Goal: Use online tool/utility: Utilize a website feature to perform a specific function

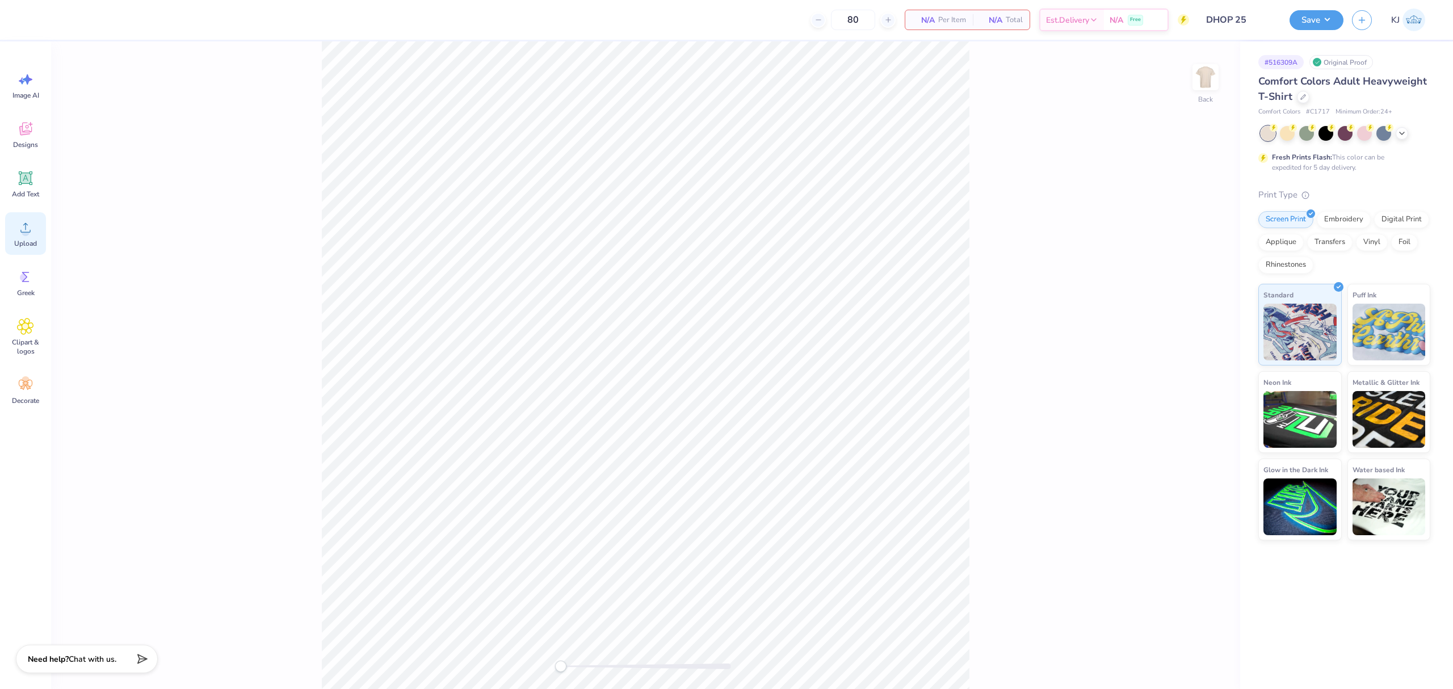
click at [32, 236] on div "Upload" at bounding box center [25, 233] width 41 height 43
click at [35, 234] on div "Upload" at bounding box center [25, 233] width 41 height 43
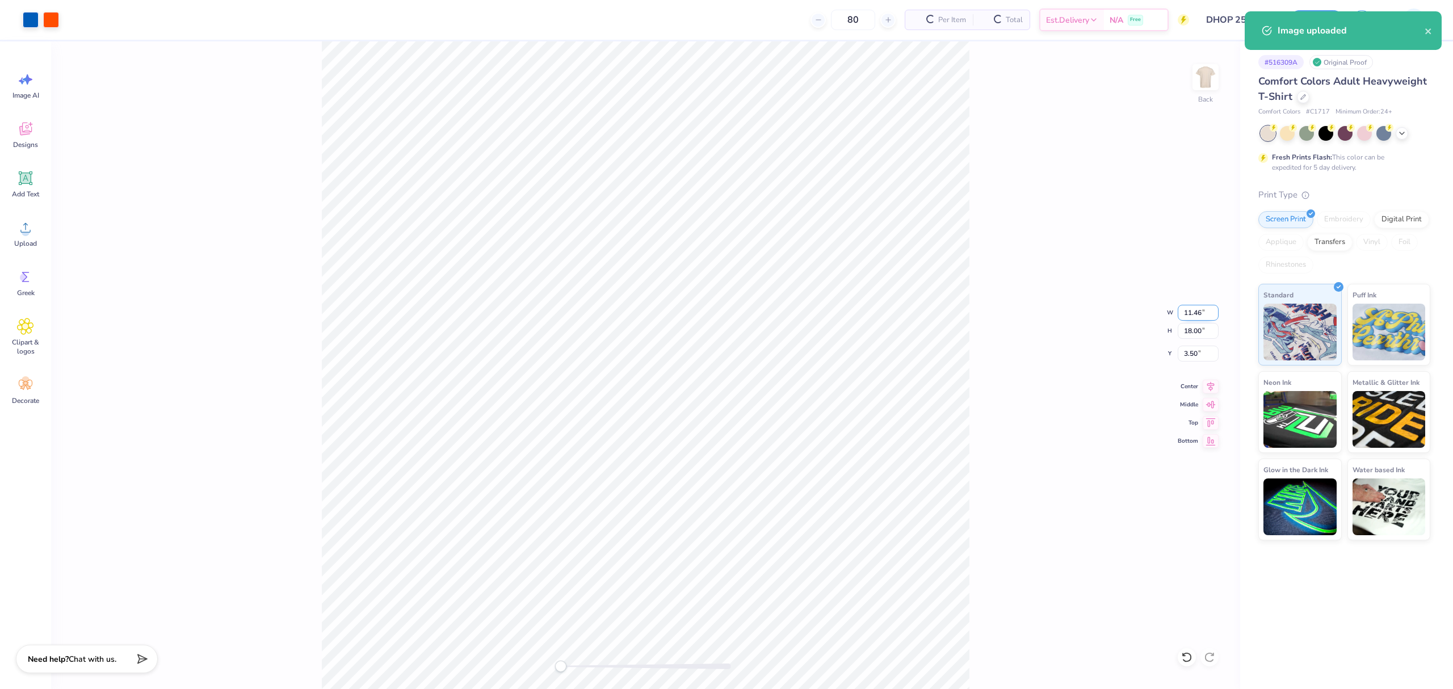
click at [1192, 309] on input "11.46" at bounding box center [1198, 313] width 41 height 16
click at [1195, 326] on input "18.00" at bounding box center [1198, 331] width 41 height 16
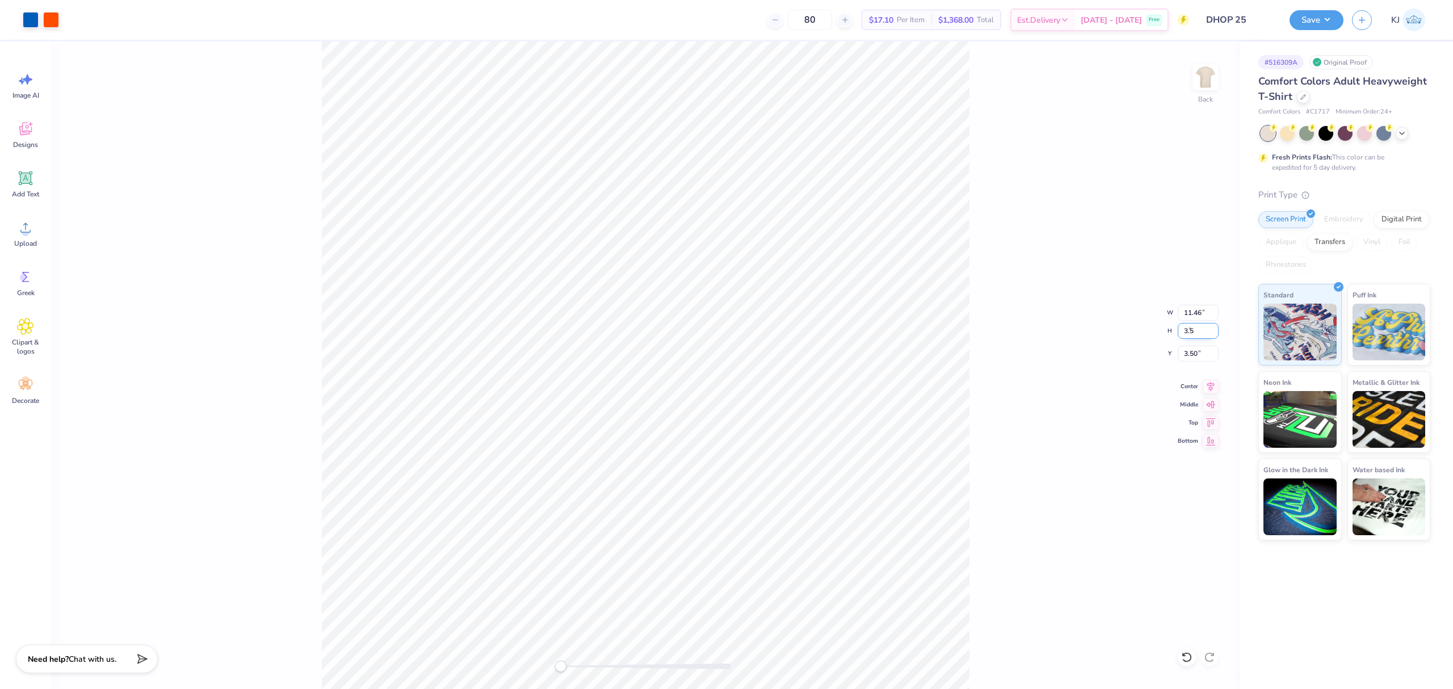
type input "3.5"
click at [1133, 378] on div "Back W 11.46 11.46 " H 3.5 3.5 " Y 3.50 3.50 " Center Middle Top Bottom" at bounding box center [645, 365] width 1189 height 648
click at [1189, 333] on input "0.68" at bounding box center [1198, 331] width 41 height 16
type input "3.5"
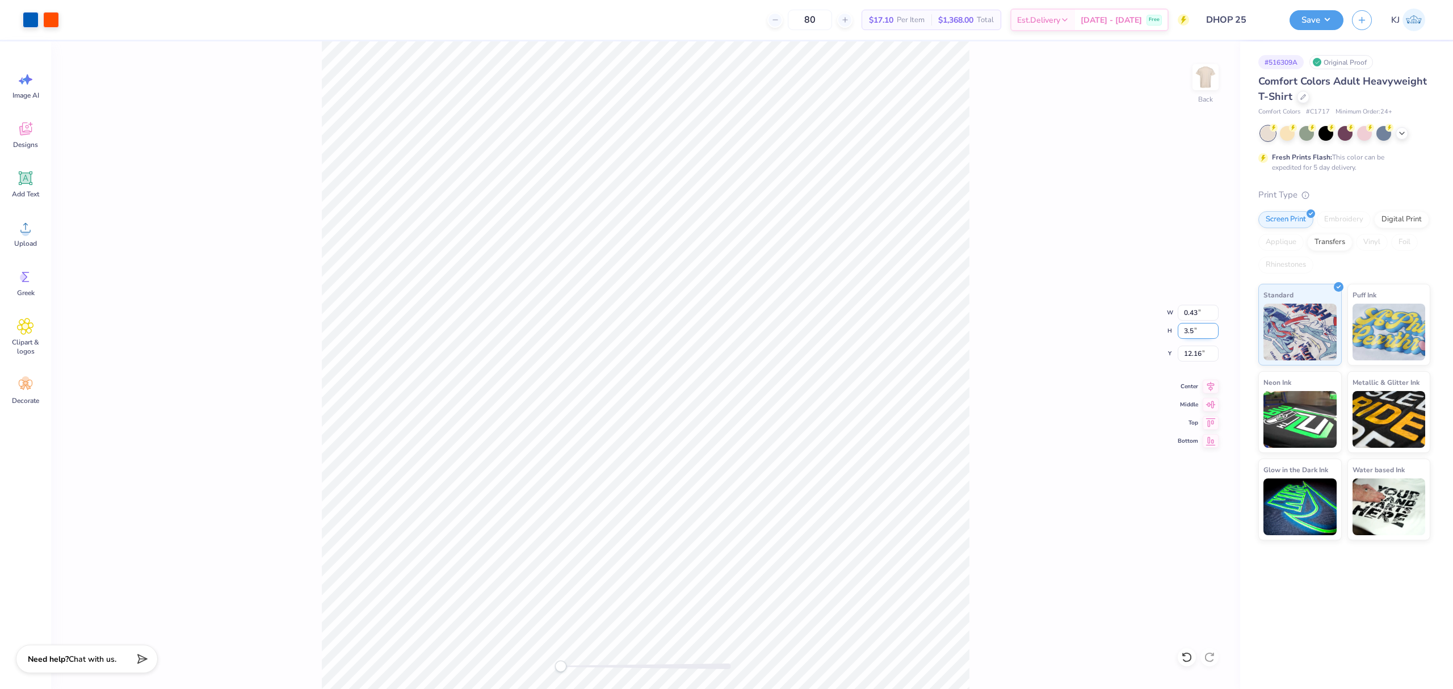
click at [1189, 333] on input "3.5" at bounding box center [1198, 331] width 41 height 16
click at [1081, 393] on div "Back W 0.43 0.43 " H 3.5 3.5 " Y 12.16 12.16 " Center Middle Top Bottom" at bounding box center [645, 365] width 1189 height 648
click at [1190, 332] on input "17.99" at bounding box center [1198, 331] width 41 height 16
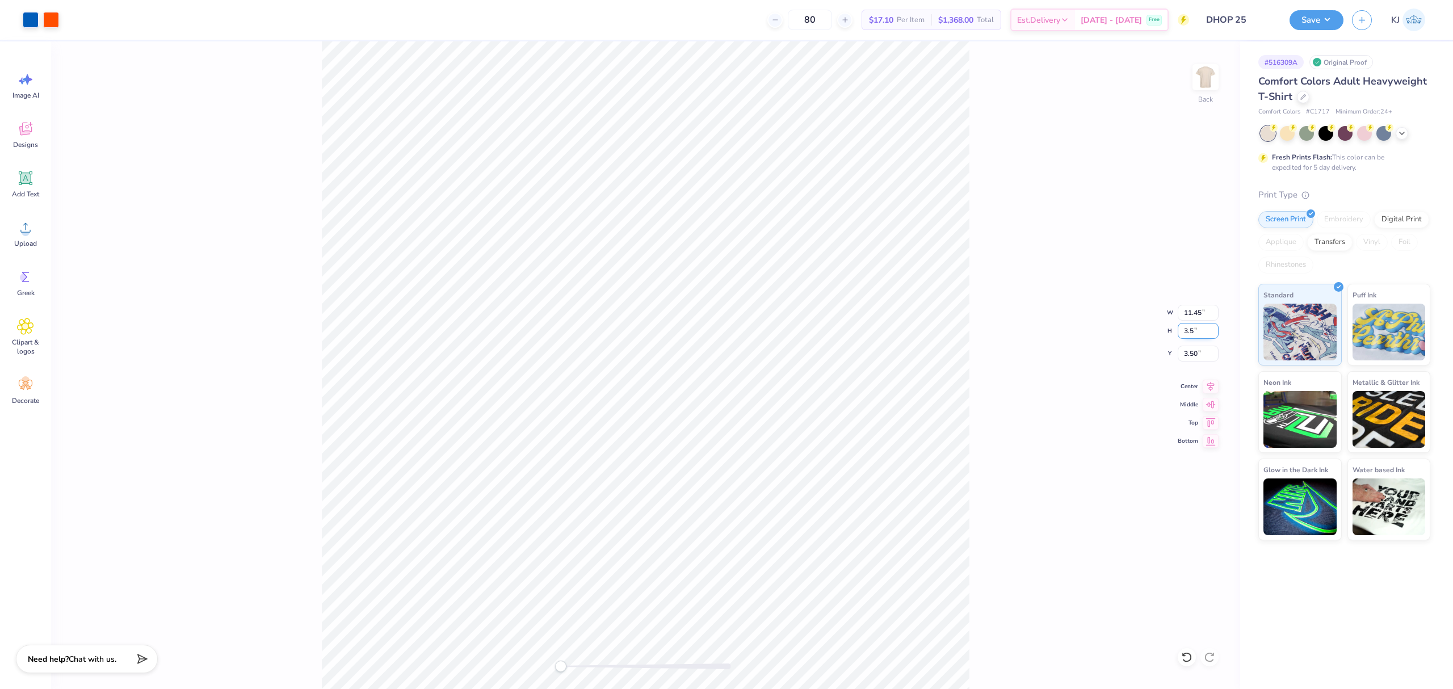
type input "3.5"
click at [991, 393] on div "Back W 11.45 11.45 " H 3.5 3.5 " Y 3.50 3.50 " Center Middle Top Bottom" at bounding box center [645, 365] width 1189 height 648
click at [1210, 81] on img at bounding box center [1205, 76] width 45 height 45
click at [20, 221] on icon at bounding box center [25, 227] width 17 height 17
click at [1190, 316] on input "14.53" at bounding box center [1198, 313] width 41 height 16
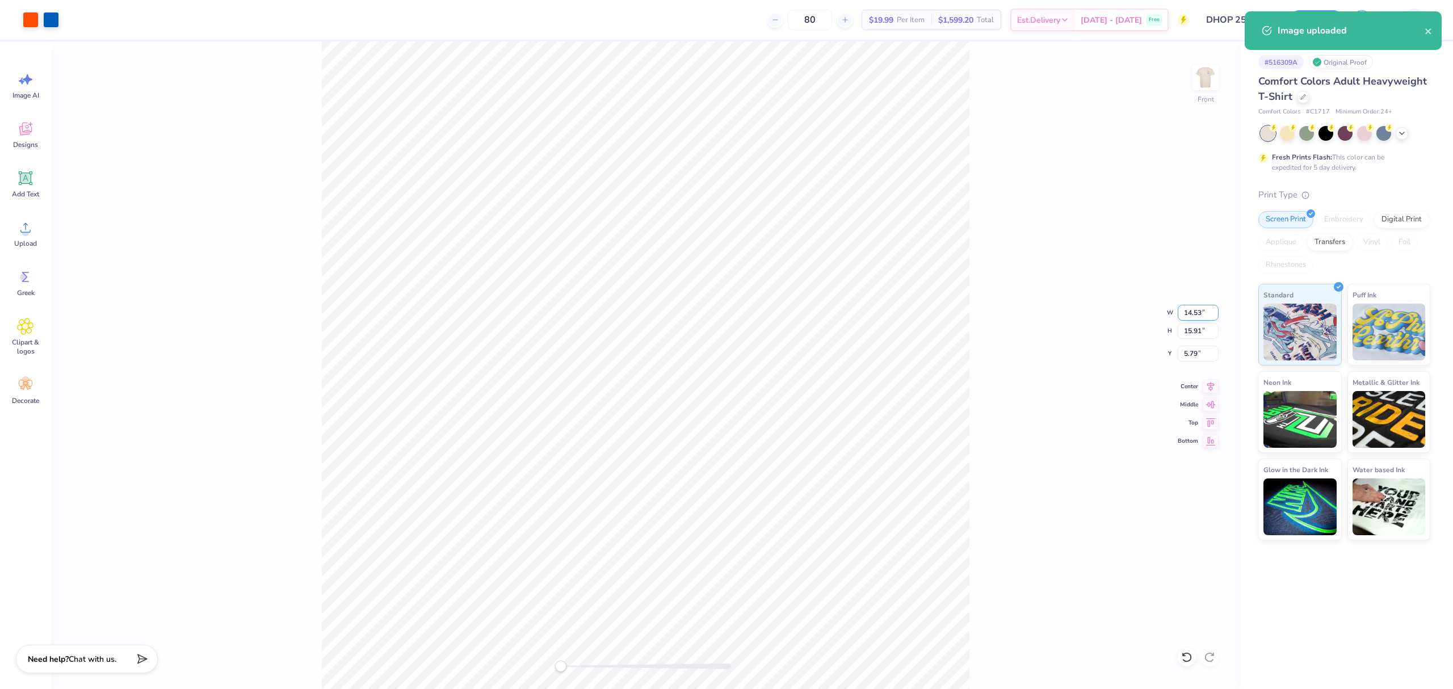
click at [1190, 316] on input "14.53" at bounding box center [1198, 313] width 41 height 16
type input "11"
click at [1190, 311] on input "8.33" at bounding box center [1198, 313] width 41 height 16
type input "11"
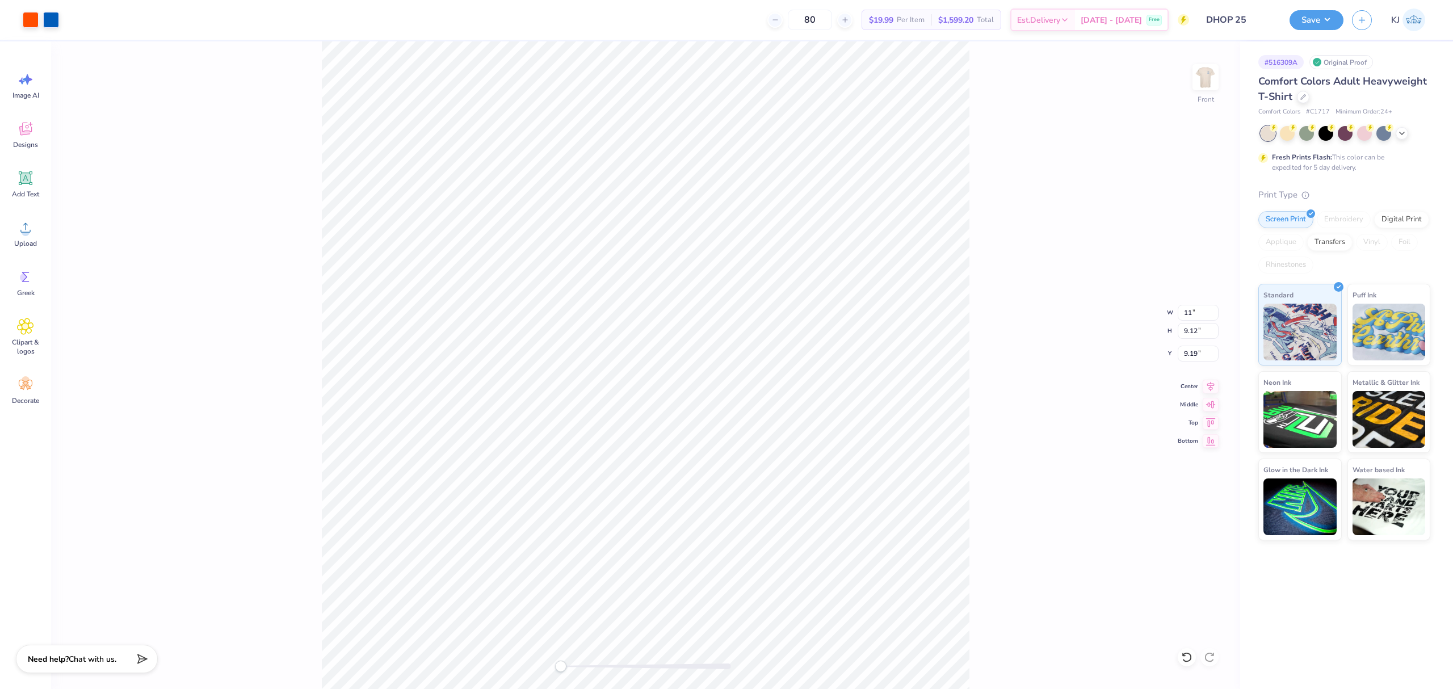
click at [1051, 355] on div "Front W 11 11 " H 9.12 9.12 " Y 9.19 9.19 " Center Middle Top Bottom" at bounding box center [645, 365] width 1189 height 648
click at [1046, 399] on div "Front W 14.53 14.53 " H 15.91 15.91 " Y 5.79 5.79 " Center Middle Top Bottom" at bounding box center [645, 365] width 1189 height 648
click at [1191, 350] on input "7.73" at bounding box center [1198, 354] width 41 height 16
type input "3"
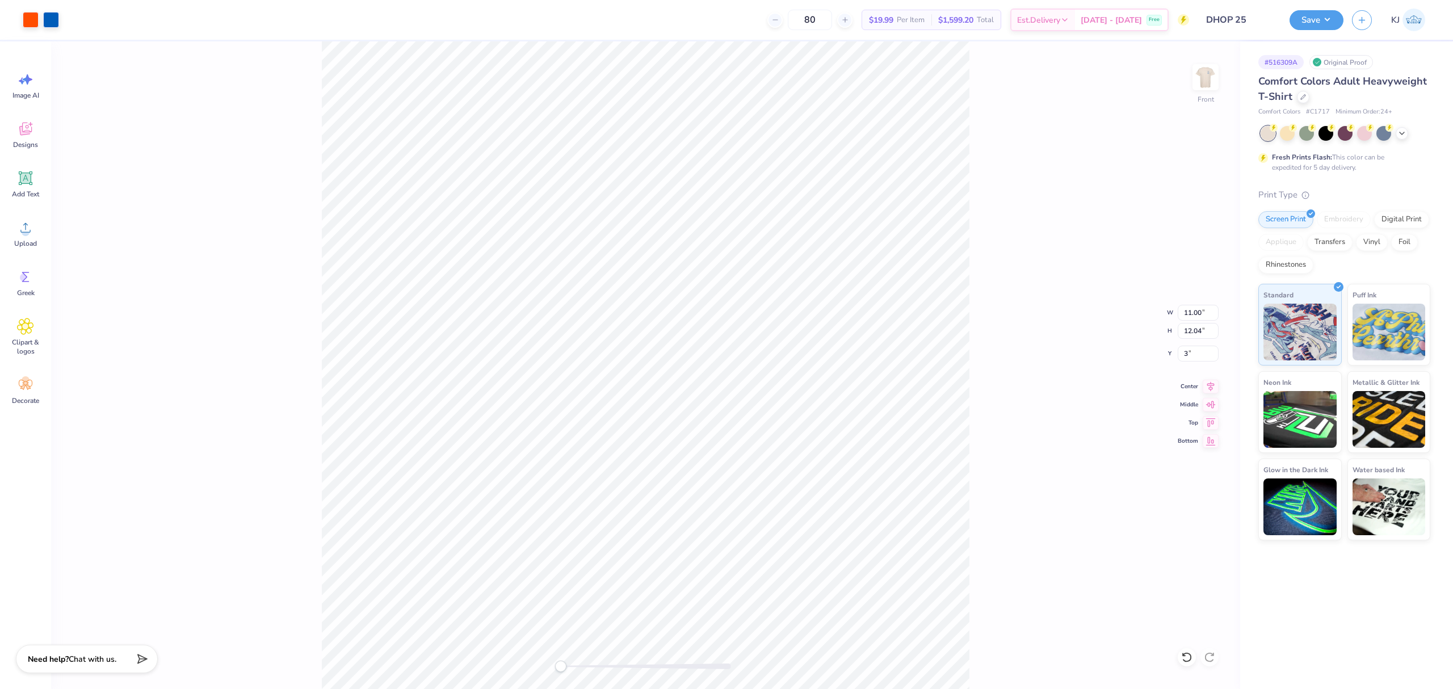
click at [989, 385] on div "Front W 11.00 11.00 " H 12.04 12.04 " Y 3 3 " Center Middle Top Bottom" at bounding box center [645, 365] width 1189 height 648
click at [1211, 80] on img at bounding box center [1205, 76] width 45 height 45
click at [1209, 72] on img at bounding box center [1205, 76] width 45 height 45
type input "10.82"
type input "11.85"
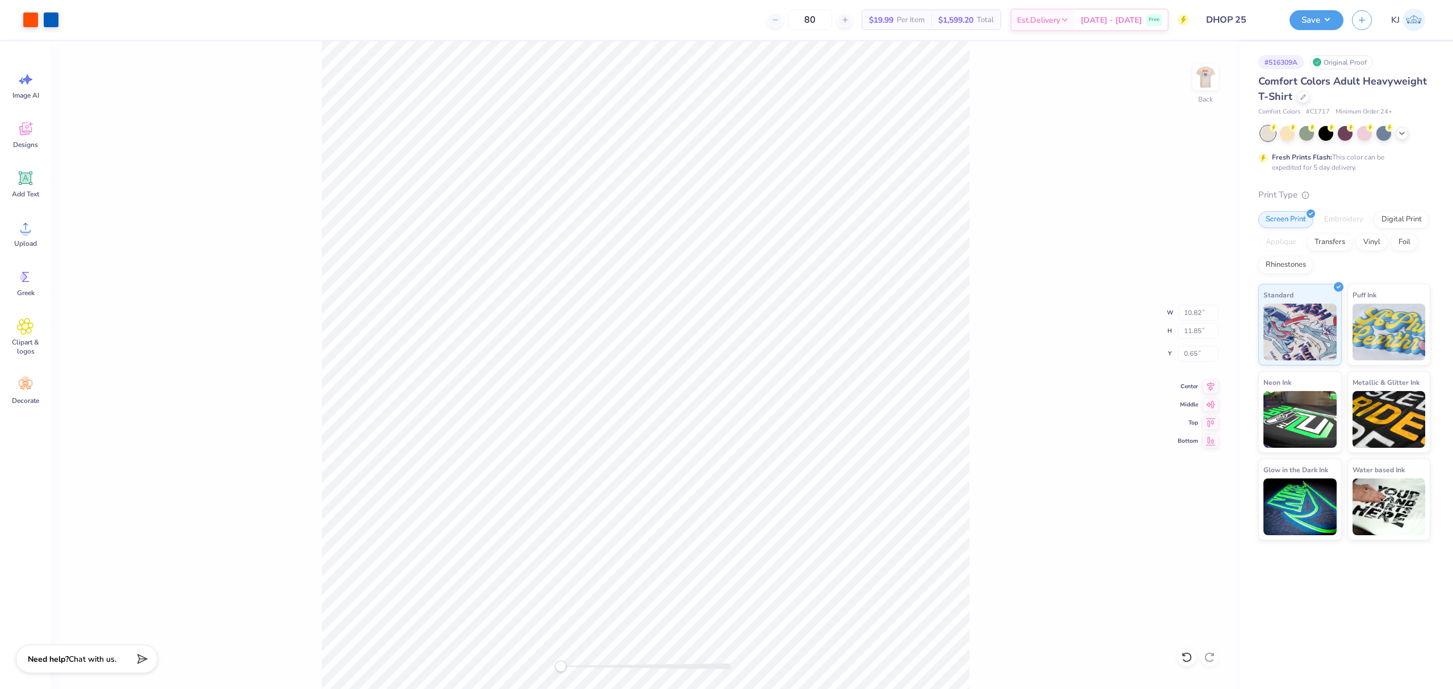
type input "0.65"
click at [1066, 178] on div "Back W 10.82 10.82 " H 11.85 11.85 " Y 0.65 0.65 " Center Middle Top Bottom" at bounding box center [645, 365] width 1189 height 648
click at [1213, 76] on img at bounding box center [1205, 76] width 45 height 45
click at [1328, 21] on button "Save" at bounding box center [1317, 19] width 54 height 20
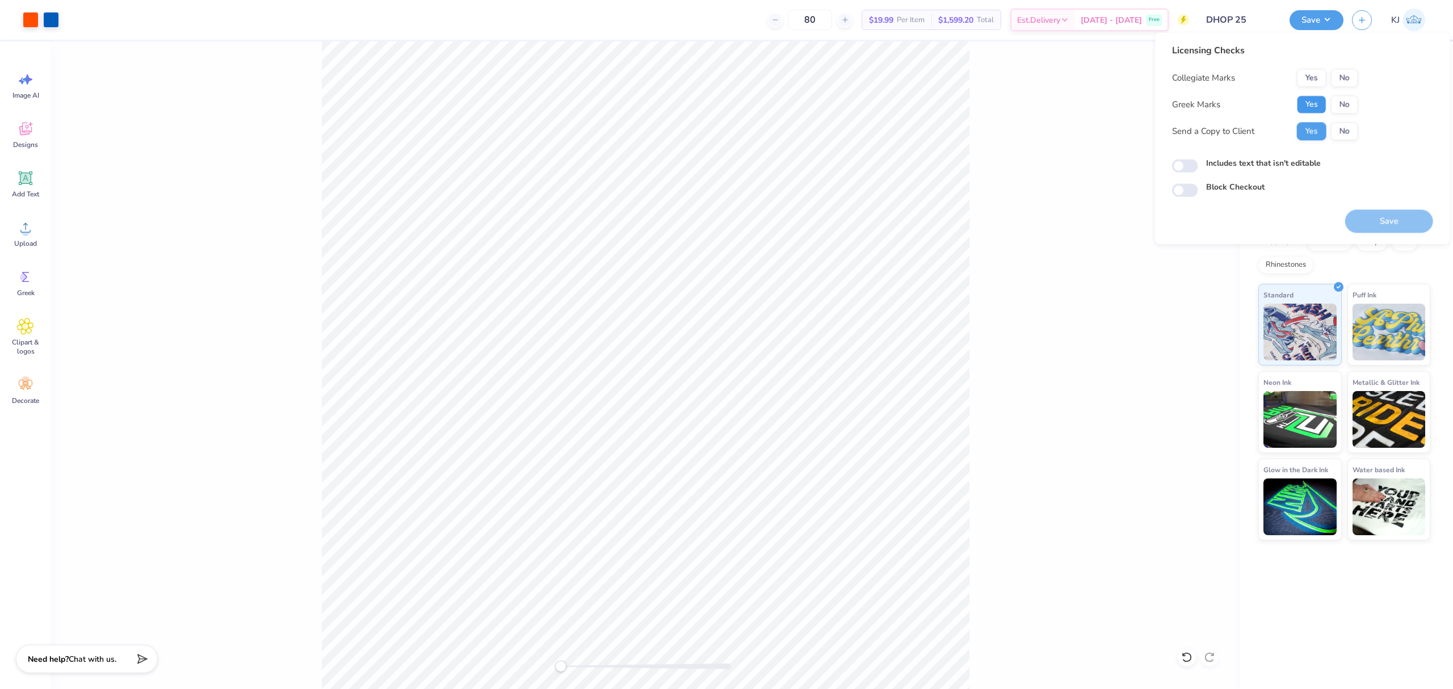
click at [1308, 104] on button "Yes" at bounding box center [1312, 104] width 30 height 18
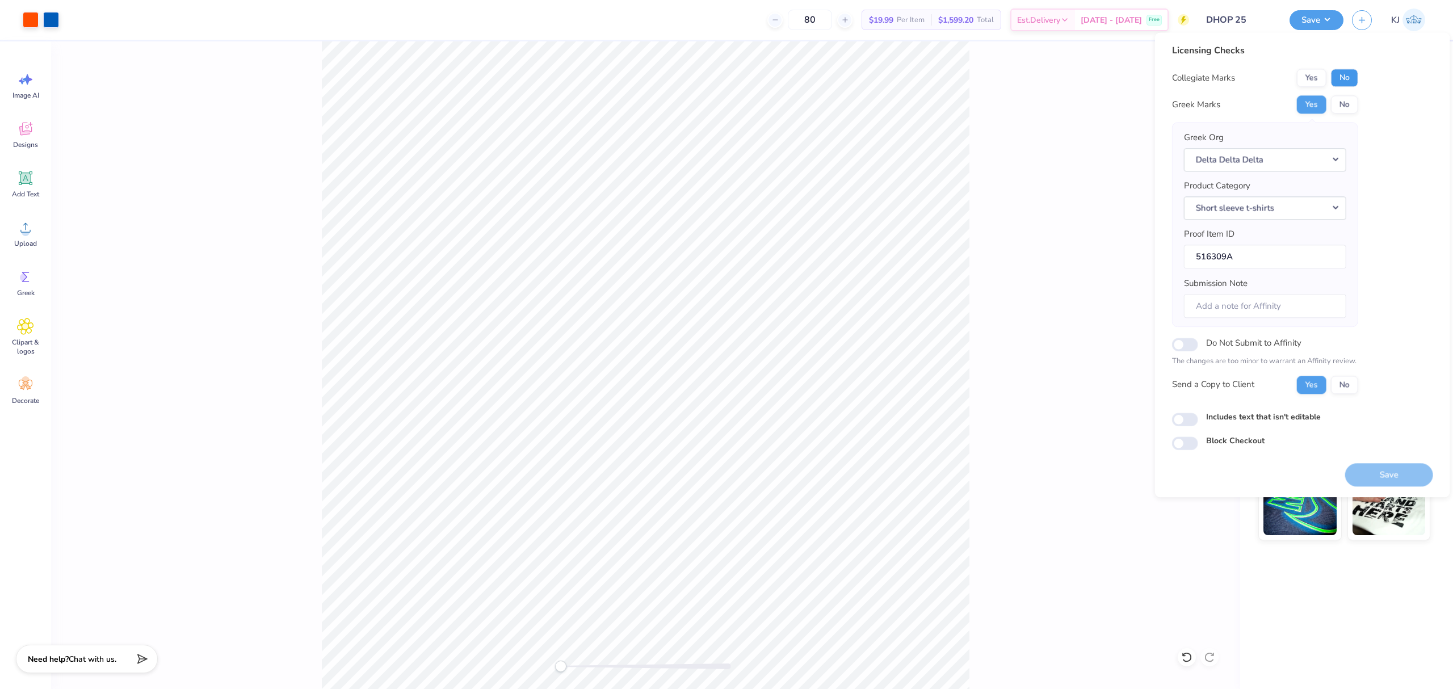
click at [1341, 76] on button "No" at bounding box center [1344, 78] width 27 height 18
click at [1399, 473] on button "Save" at bounding box center [1389, 474] width 88 height 23
